Goal: Navigation & Orientation: Find specific page/section

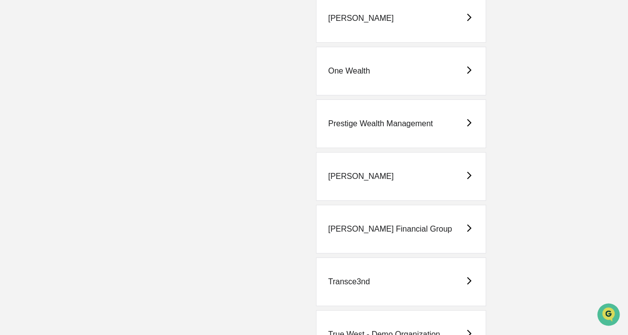
scroll to position [380, 0]
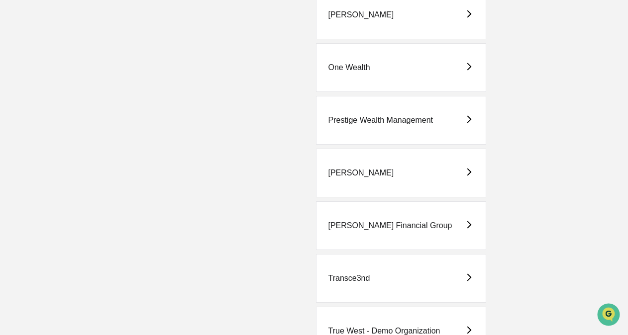
click at [367, 133] on div "Prestige Wealth Management" at bounding box center [401, 120] width 171 height 49
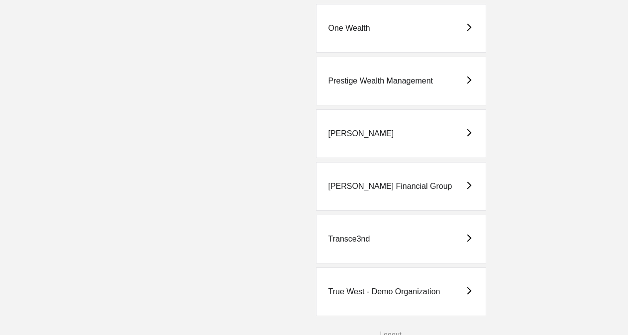
click at [365, 288] on div "True West - Demo Organization" at bounding box center [384, 292] width 112 height 9
